Goal: Task Accomplishment & Management: Use online tool/utility

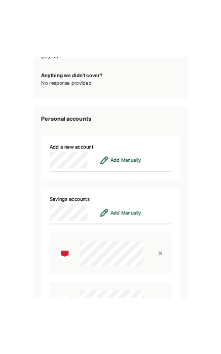
scroll to position [2503, 0]
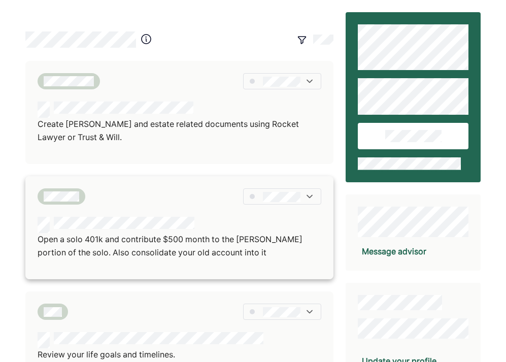
scroll to position [276, 0]
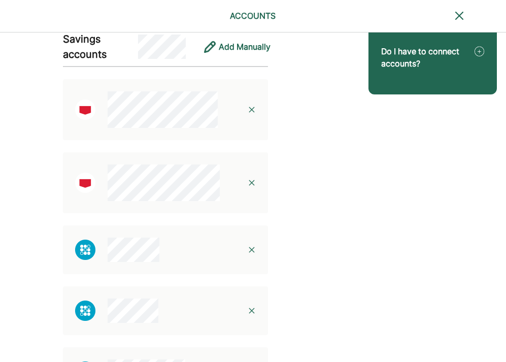
scroll to position [130, 0]
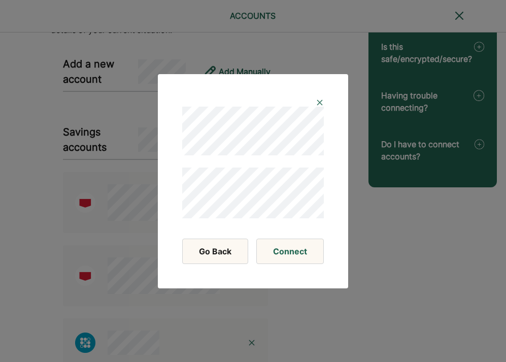
click at [213, 102] on img at bounding box center [320, 103] width 8 height 8
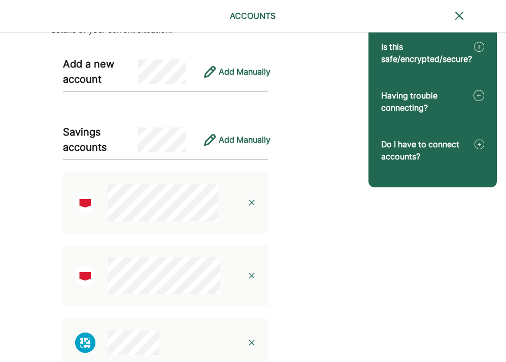
click at [213, 80] on div "Add Manually" at bounding box center [233, 71] width 70 height 24
click at [213, 76] on div "Add Manually" at bounding box center [245, 72] width 52 height 12
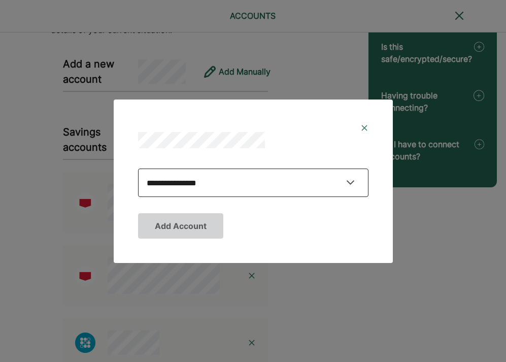
select select "**********"
click option "**********" at bounding box center [0, 0] width 0 height 0
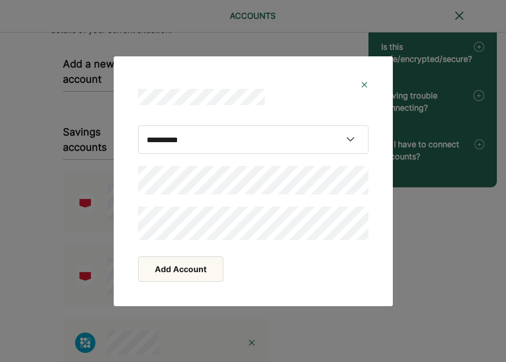
click at [203, 263] on button "Add Account" at bounding box center [180, 268] width 85 height 25
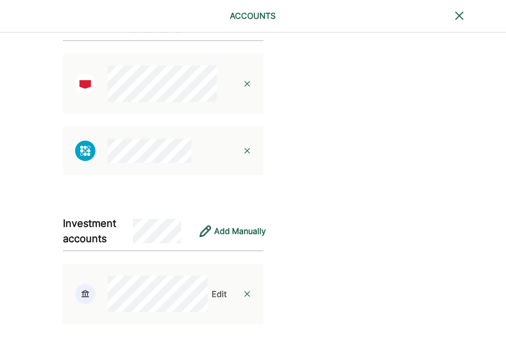
scroll to position [873, 0]
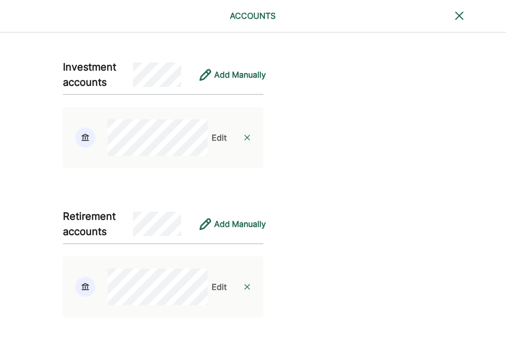
click at [208, 222] on div "Add Manually" at bounding box center [228, 224] width 70 height 24
click at [213, 284] on div "Edit" at bounding box center [219, 287] width 15 height 12
select select "**********"
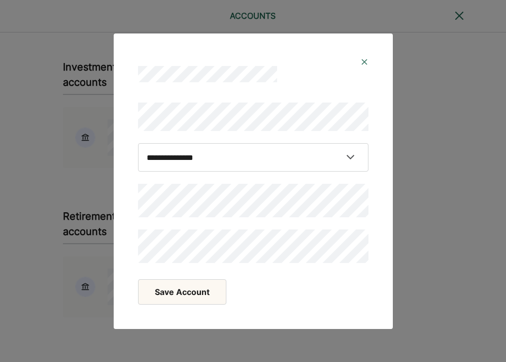
click at [200, 293] on button "Save Account" at bounding box center [182, 291] width 88 height 25
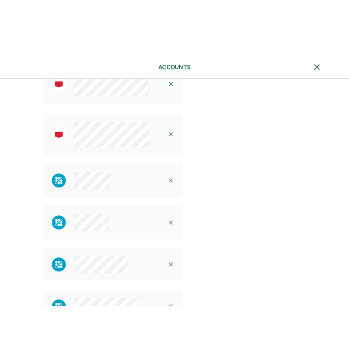
scroll to position [0, 0]
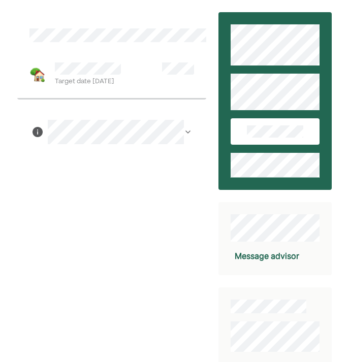
click at [117, 85] on span "Target date Jan 2027" at bounding box center [88, 82] width 66 height 11
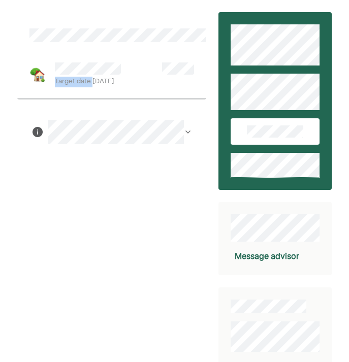
click at [117, 85] on span "Target date Jan 2027" at bounding box center [88, 82] width 66 height 11
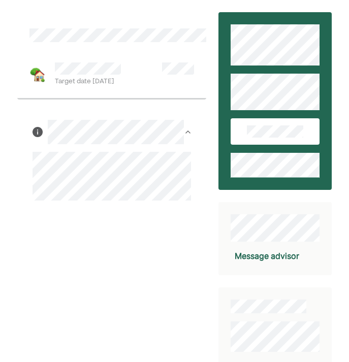
scroll to position [89, 0]
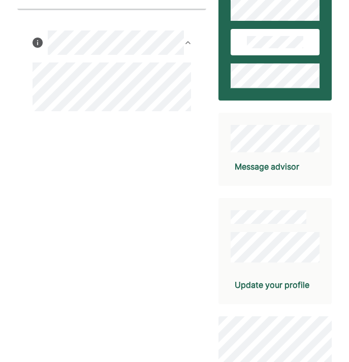
click at [272, 158] on div "Message advisor" at bounding box center [274, 149] width 113 height 73
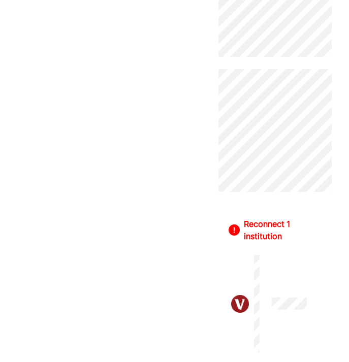
scroll to position [106, 0]
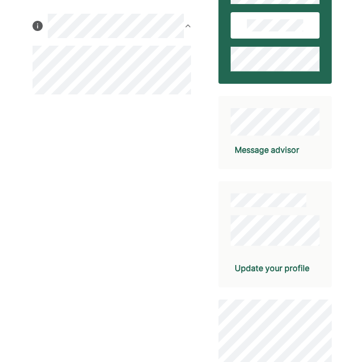
click at [282, 148] on div "Message advisor" at bounding box center [267, 150] width 64 height 12
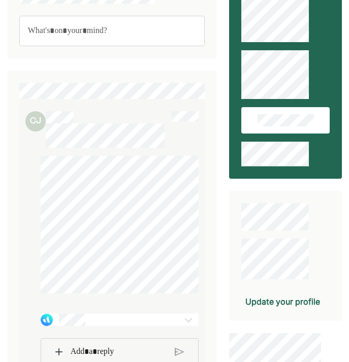
scroll to position [211, 0]
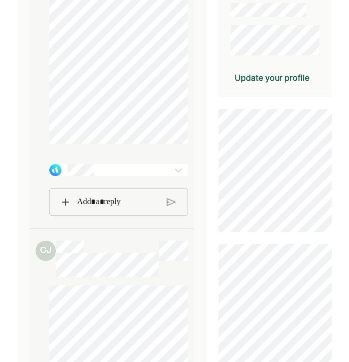
click at [158, 172] on div at bounding box center [106, 170] width 114 height 12
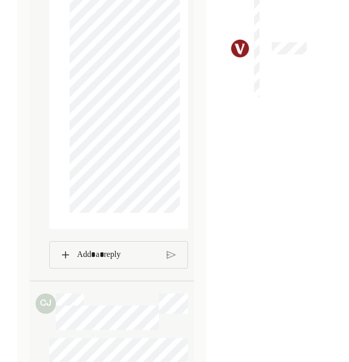
scroll to position [650, 0]
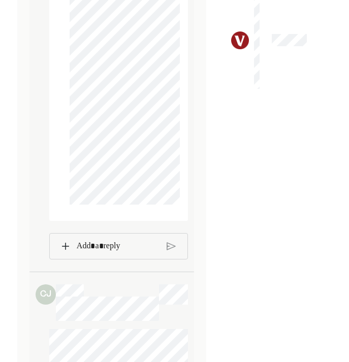
click at [103, 239] on div "Rich Text Editor. Editing area: main" at bounding box center [118, 246] width 92 height 25
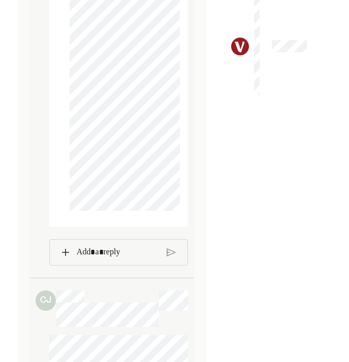
scroll to position [739, 0]
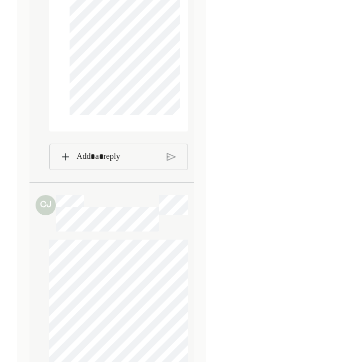
click at [104, 162] on p "Rich Text Editor. Editing area: main" at bounding box center [118, 156] width 82 height 13
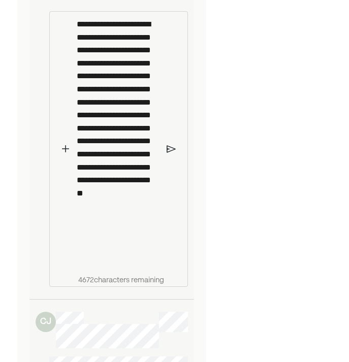
scroll to position [872, 0]
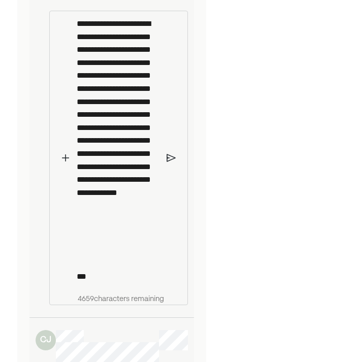
click at [161, 169] on div "**********" at bounding box center [118, 150] width 92 height 278
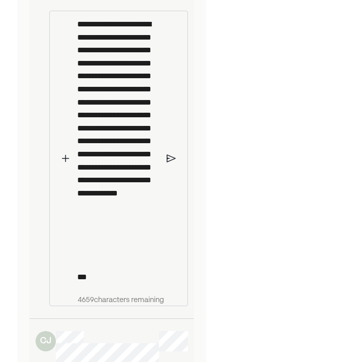
click at [167, 161] on img at bounding box center [171, 158] width 9 height 9
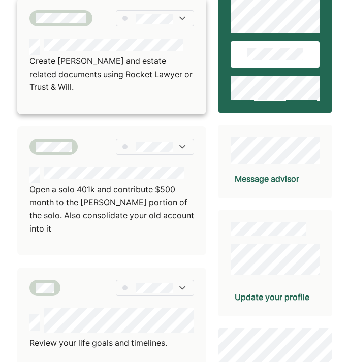
scroll to position [86, 0]
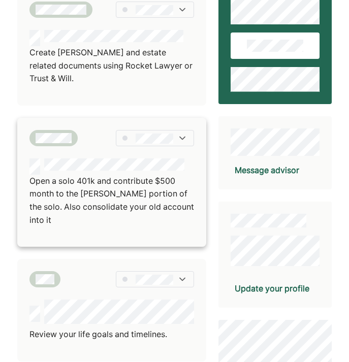
click at [159, 130] on div at bounding box center [155, 138] width 78 height 16
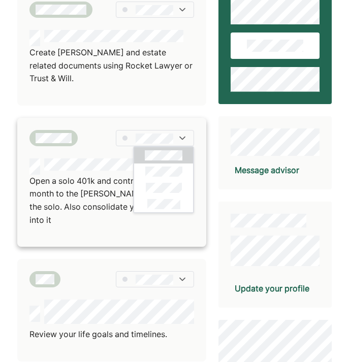
click at [103, 175] on p "Open a solo 401k and contribute $500 month to the [PERSON_NAME] portion of the …" at bounding box center [111, 201] width 165 height 52
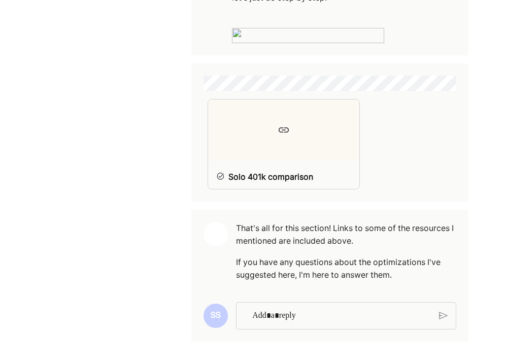
scroll to position [547, 0]
click at [275, 310] on p "Rich Text Editor. Editing area: main" at bounding box center [341, 315] width 179 height 13
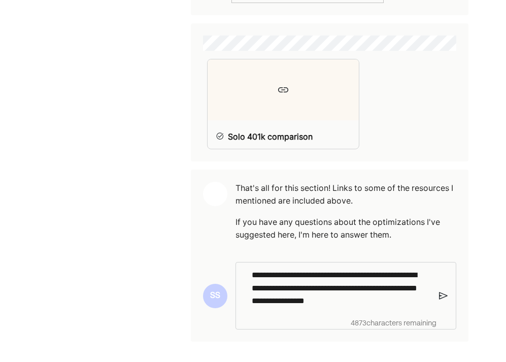
scroll to position [563, 0]
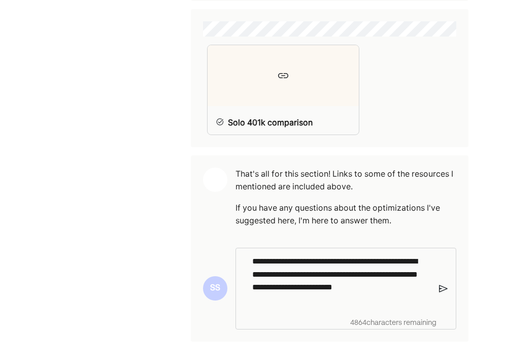
click at [356, 293] on img at bounding box center [443, 288] width 9 height 9
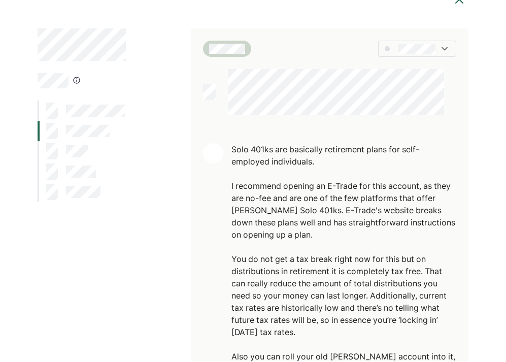
scroll to position [0, 0]
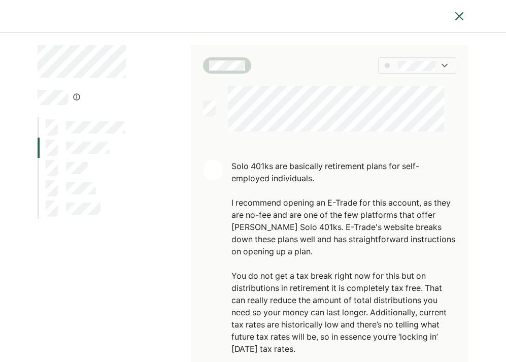
click at [101, 171] on div at bounding box center [82, 168] width 89 height 20
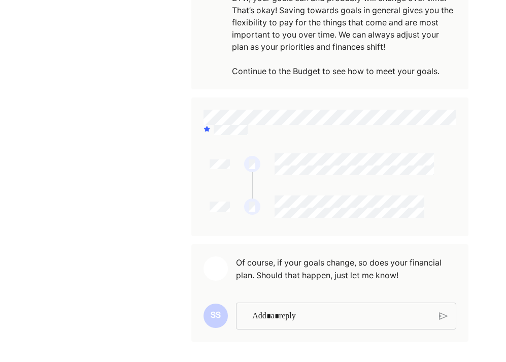
scroll to position [242, 0]
click at [275, 262] on pre "Of course, if your goals change, so does your financial plan. Should that happe…" at bounding box center [346, 269] width 221 height 26
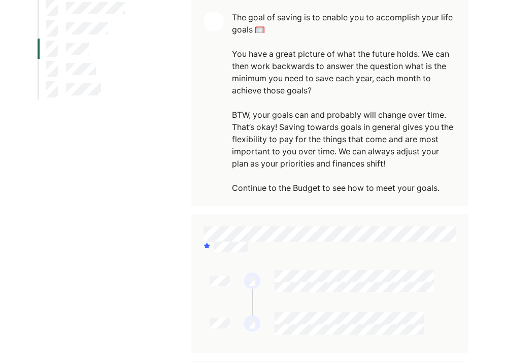
scroll to position [0, 0]
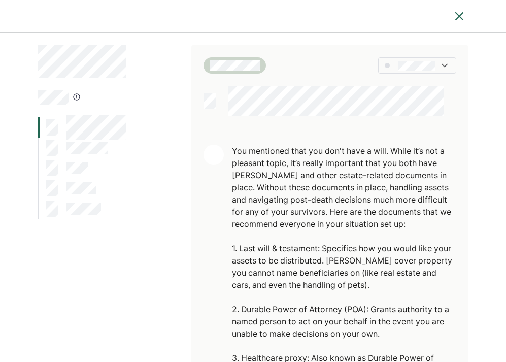
click at [343, 204] on div "You mentioned that you don't have a will. While it’s not a pleasant topic, it’s…" at bounding box center [344, 334] width 225 height 378
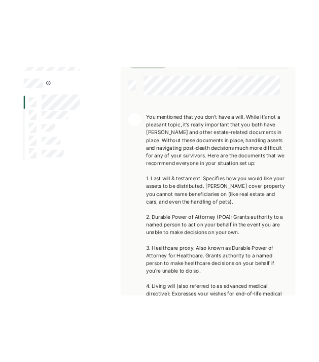
scroll to position [76, 0]
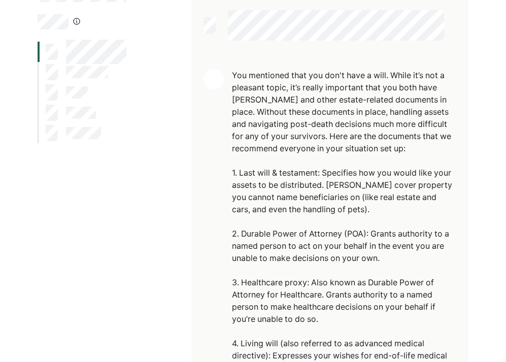
click at [343, 204] on div "You mentioned that you don't have a will. While it’s not a pleasant topic, it’s…" at bounding box center [344, 258] width 225 height 378
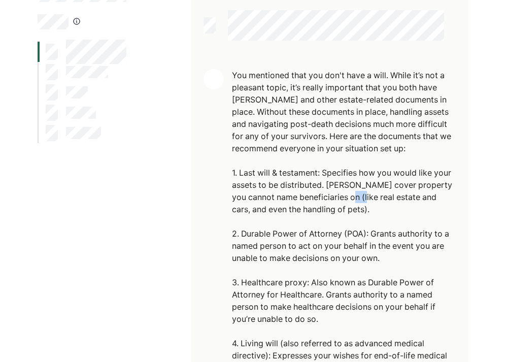
click at [343, 204] on div "You mentioned that you don't have a will. While it’s not a pleasant topic, it’s…" at bounding box center [344, 258] width 225 height 378
click at [334, 239] on div "You mentioned that you don't have a will. While it’s not a pleasant topic, it’s…" at bounding box center [344, 258] width 225 height 378
click at [334, 196] on div "You mentioned that you don't have a will. While it’s not a pleasant topic, it’s…" at bounding box center [344, 258] width 225 height 378
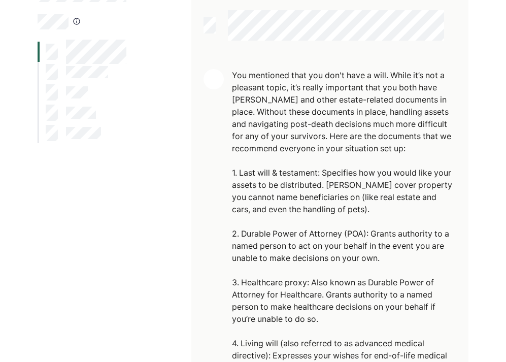
click at [334, 196] on div "You mentioned that you don't have a will. While it’s not a pleasant topic, it’s…" at bounding box center [344, 258] width 225 height 378
click at [322, 259] on div "You mentioned that you don't have a will. While it’s not a pleasant topic, it’s…" at bounding box center [344, 258] width 225 height 378
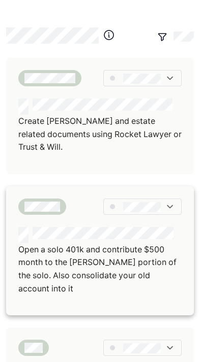
scroll to position [16, 0]
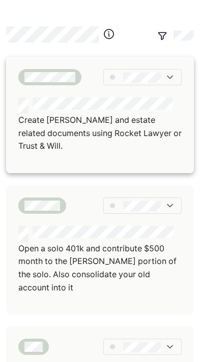
click at [97, 111] on div at bounding box center [99, 105] width 163 height 16
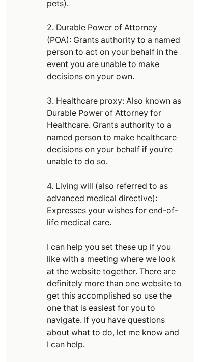
scroll to position [544, 0]
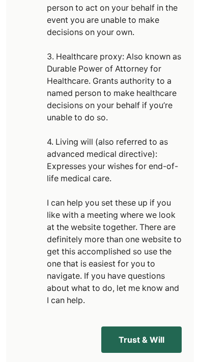
click at [133, 170] on div "You mentioned that you don't have a will. While it’s not a pleasant topic, it’s…" at bounding box center [114, 13] width 135 height 585
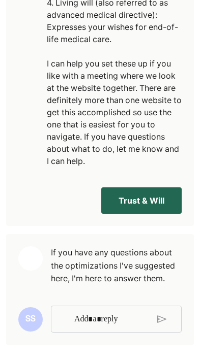
scroll to position [695, 0]
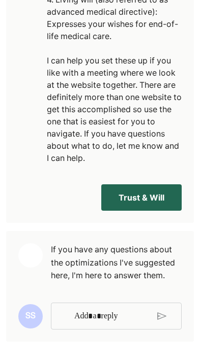
click at [117, 201] on button "Trust & Will" at bounding box center [141, 197] width 80 height 26
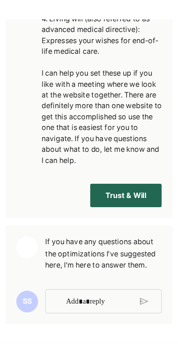
scroll to position [744, 0]
